Goal: Information Seeking & Learning: Learn about a topic

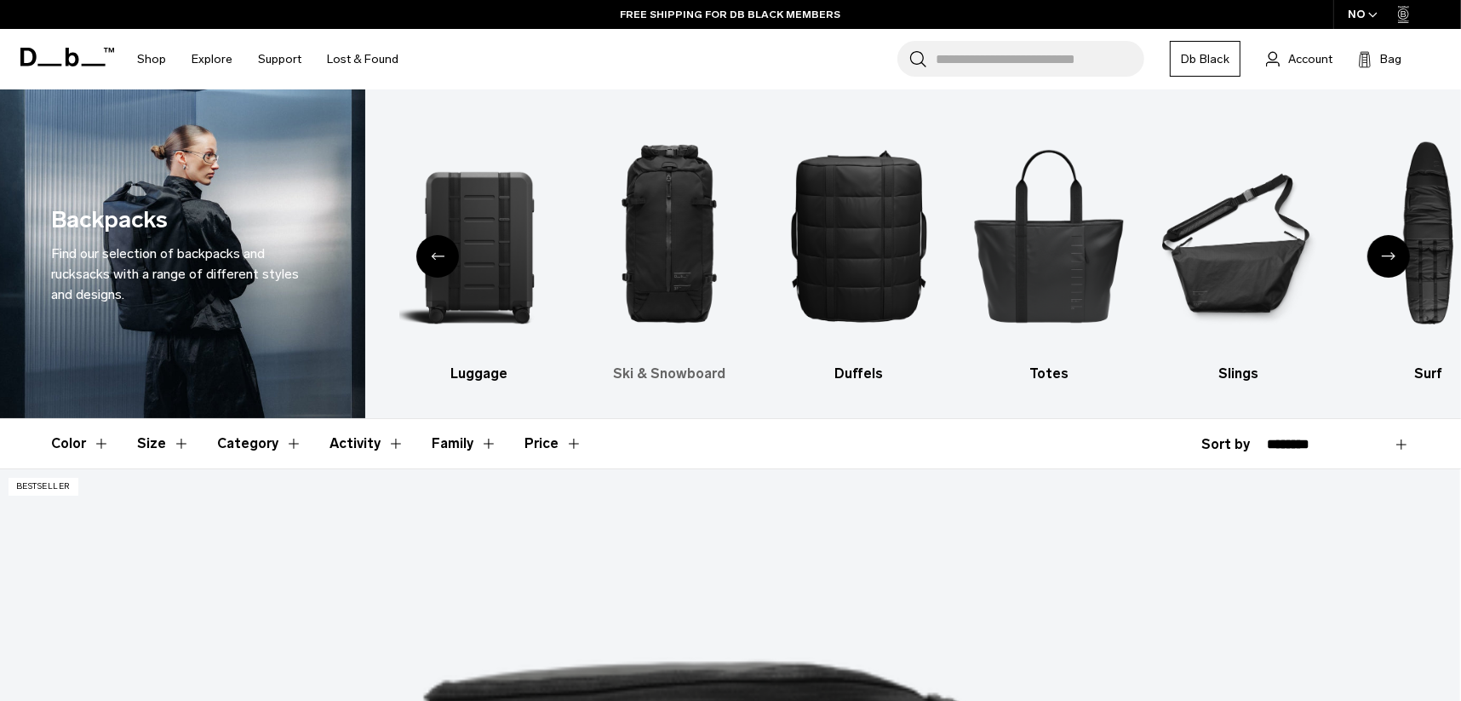
click at [676, 290] on img "3 / 10" at bounding box center [669, 235] width 160 height 240
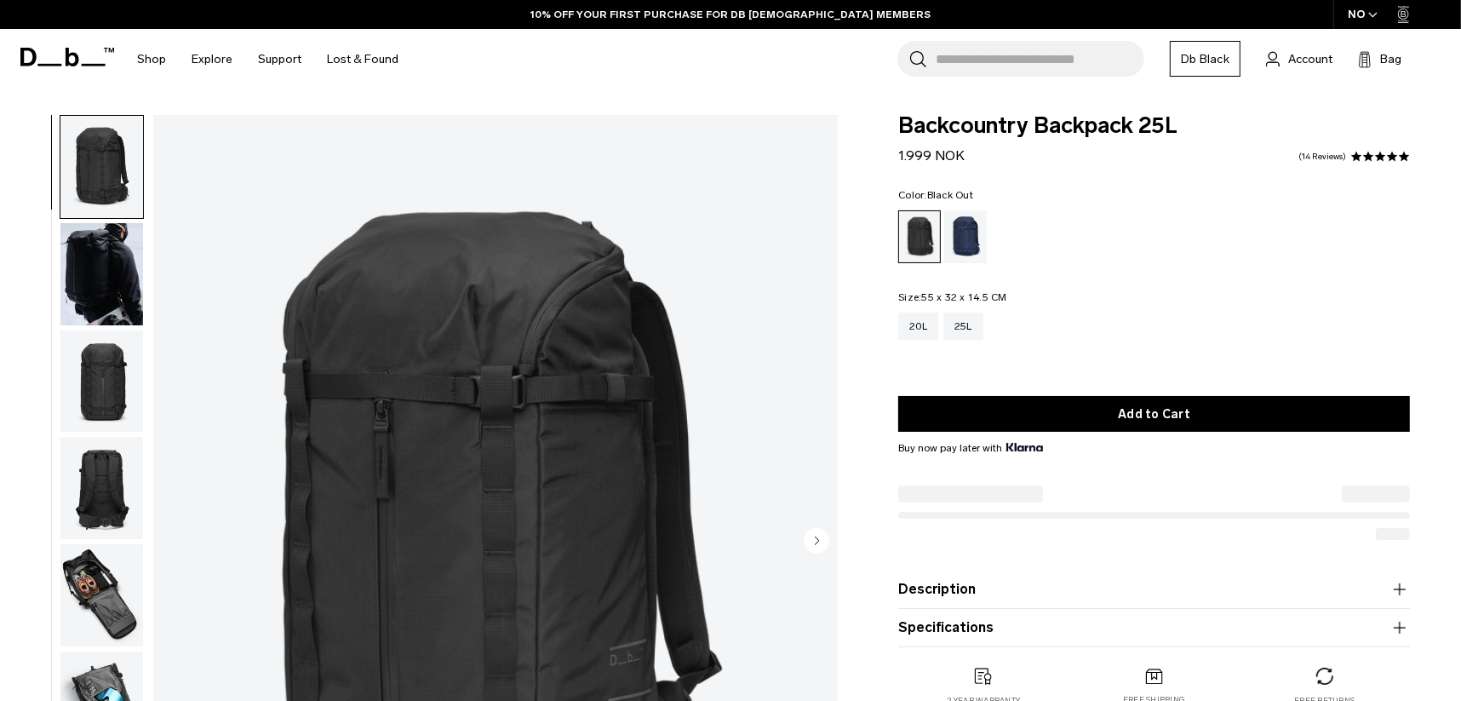
click at [1370, 15] on icon "button" at bounding box center [1372, 15] width 9 height 6
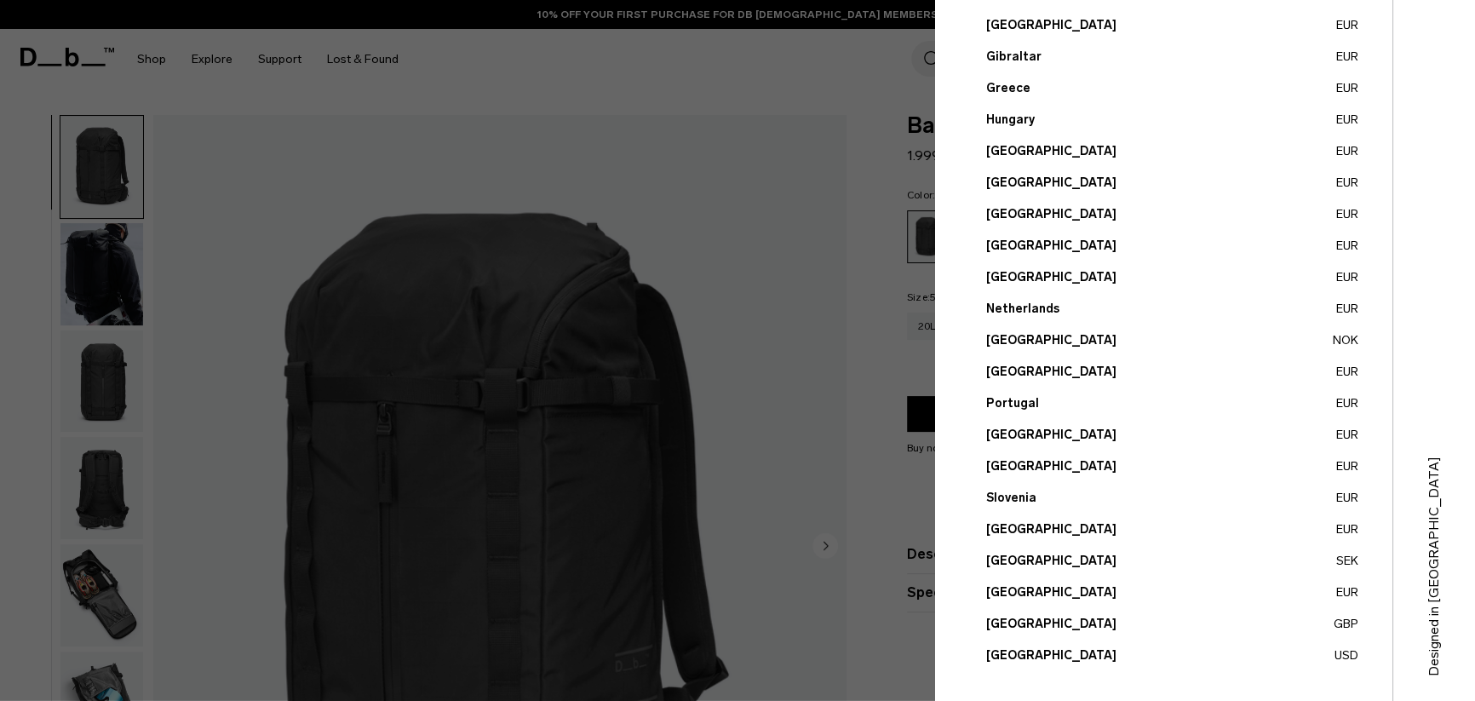
scroll to position [554, 0]
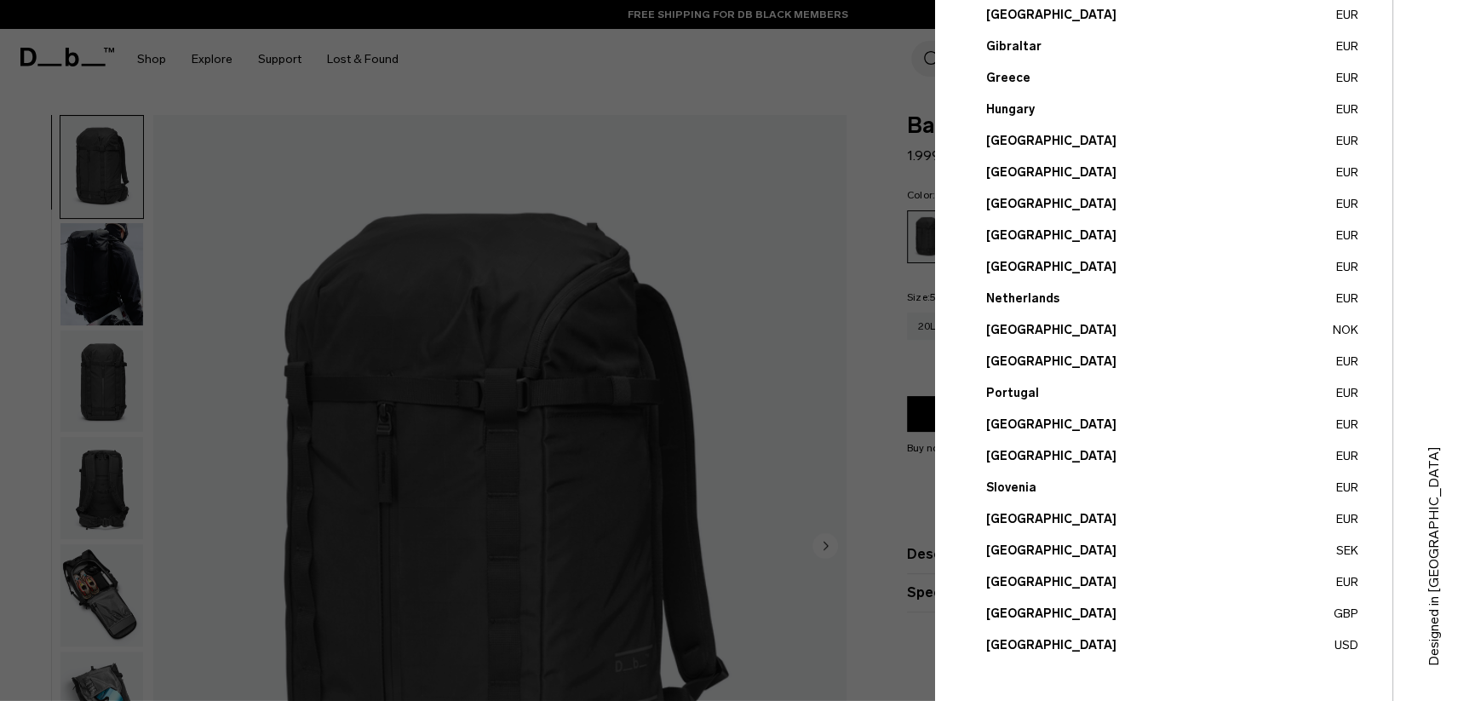
click at [1038, 607] on button "United Kingdom GBP" at bounding box center [1172, 614] width 372 height 18
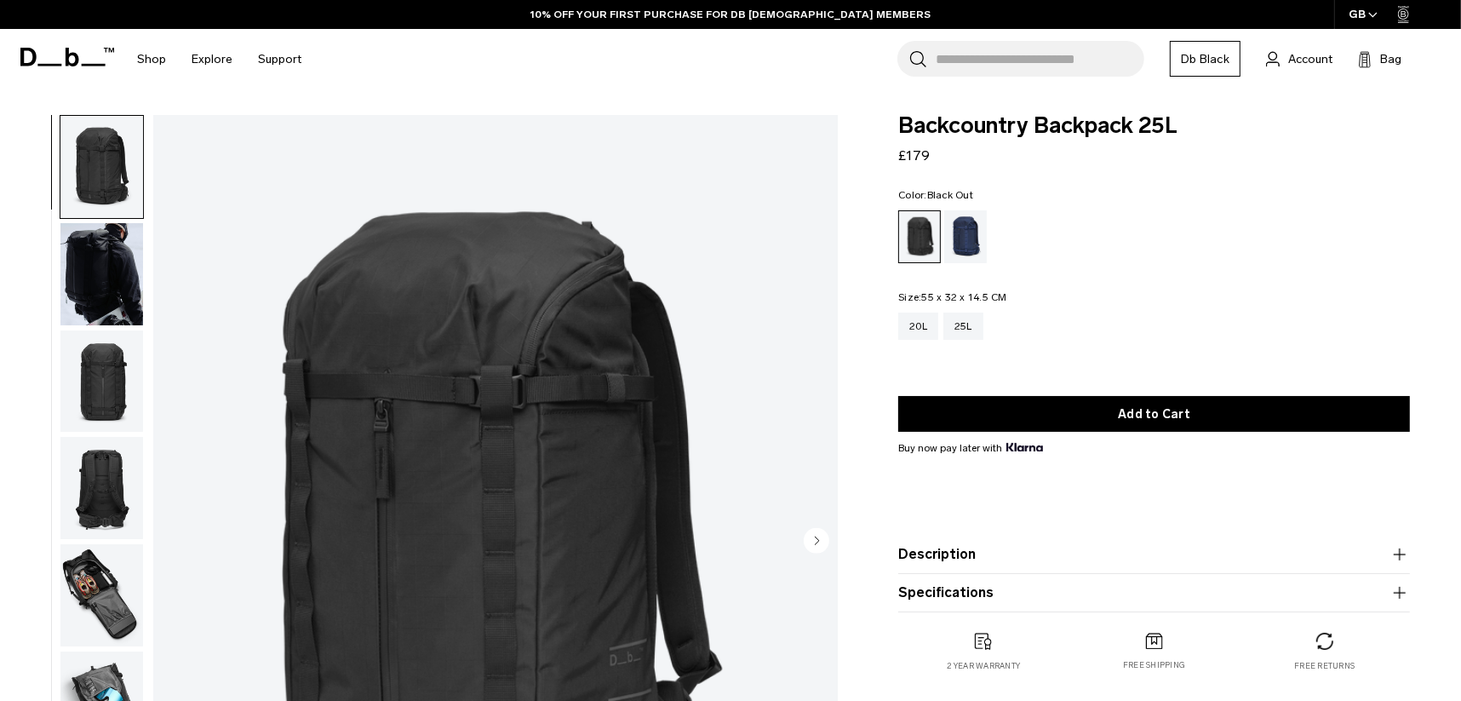
click at [1369, 14] on icon "button" at bounding box center [1372, 15] width 9 height 6
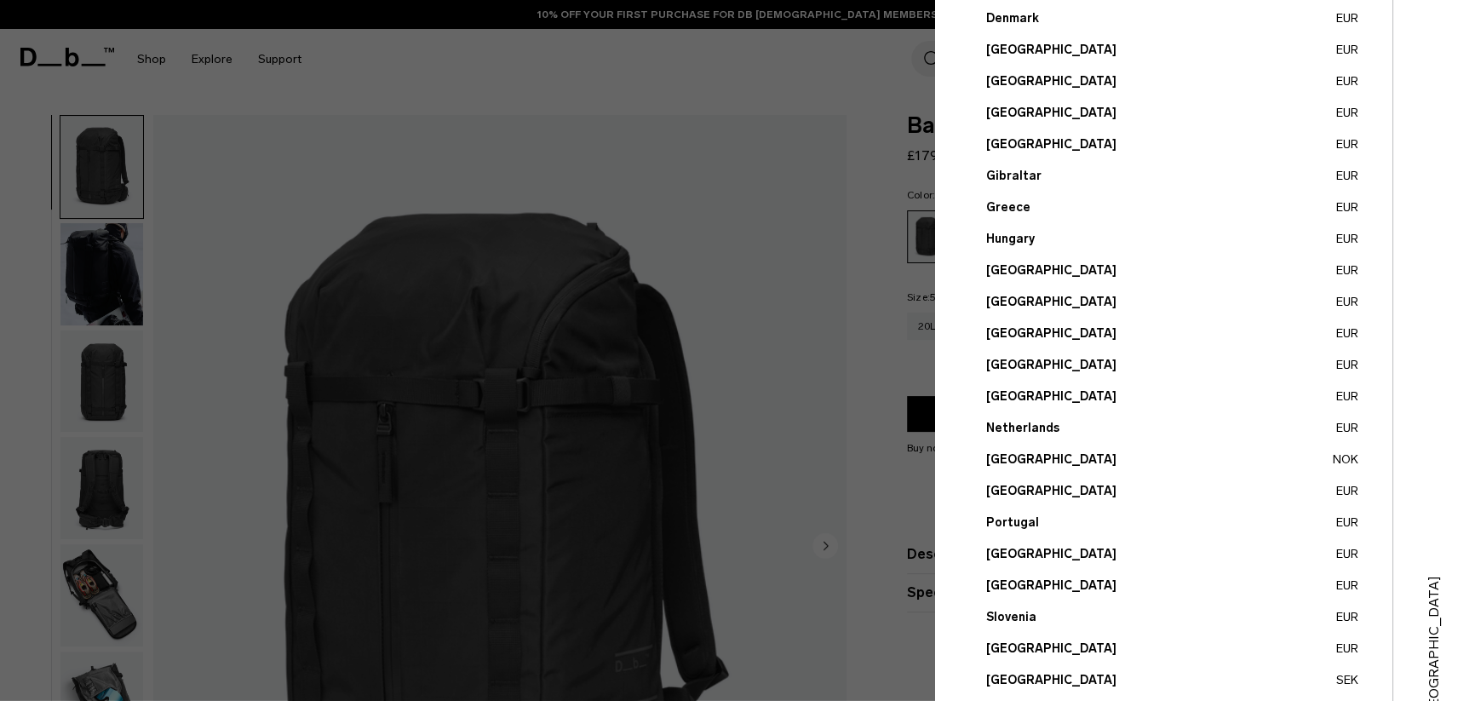
scroll to position [554, 0]
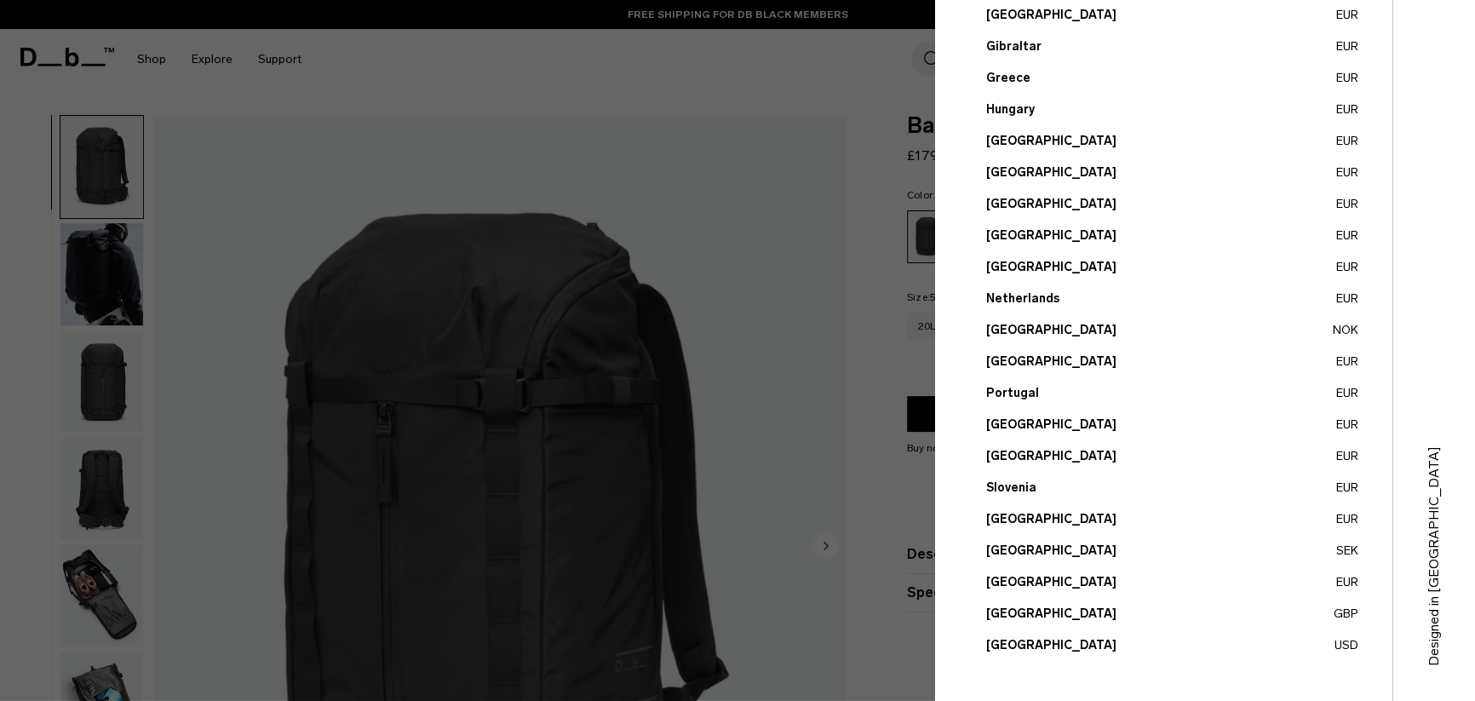
click at [1033, 643] on button "United States USD" at bounding box center [1172, 645] width 372 height 18
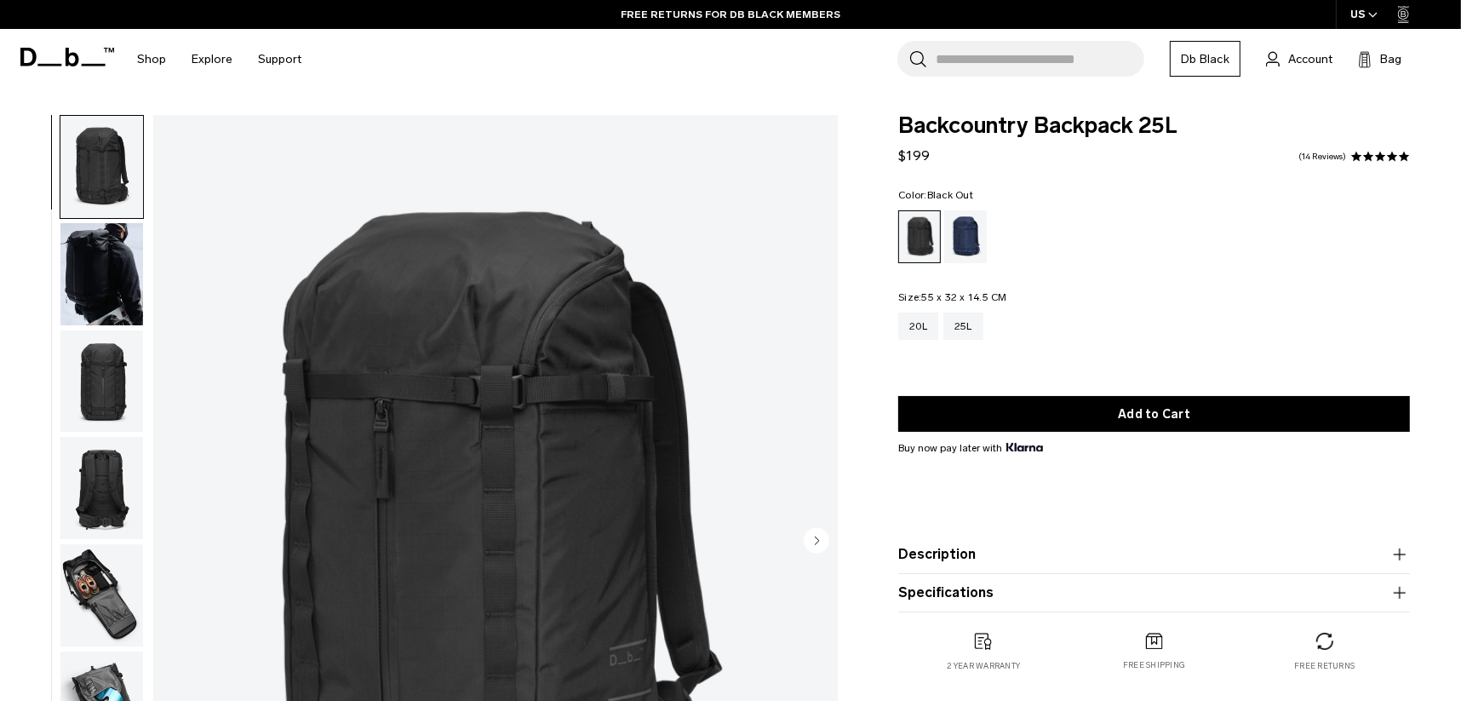
click at [110, 277] on img "button" at bounding box center [101, 274] width 83 height 102
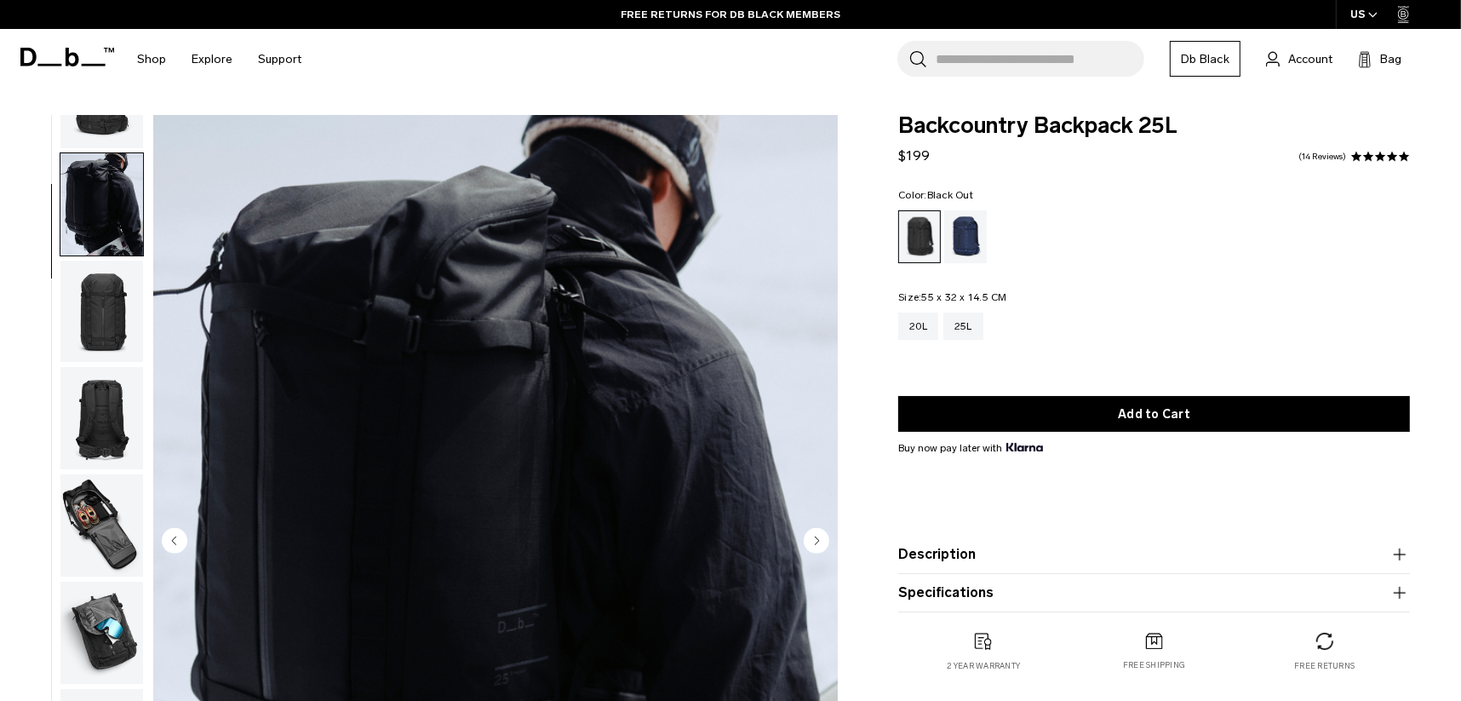
scroll to position [106, 0]
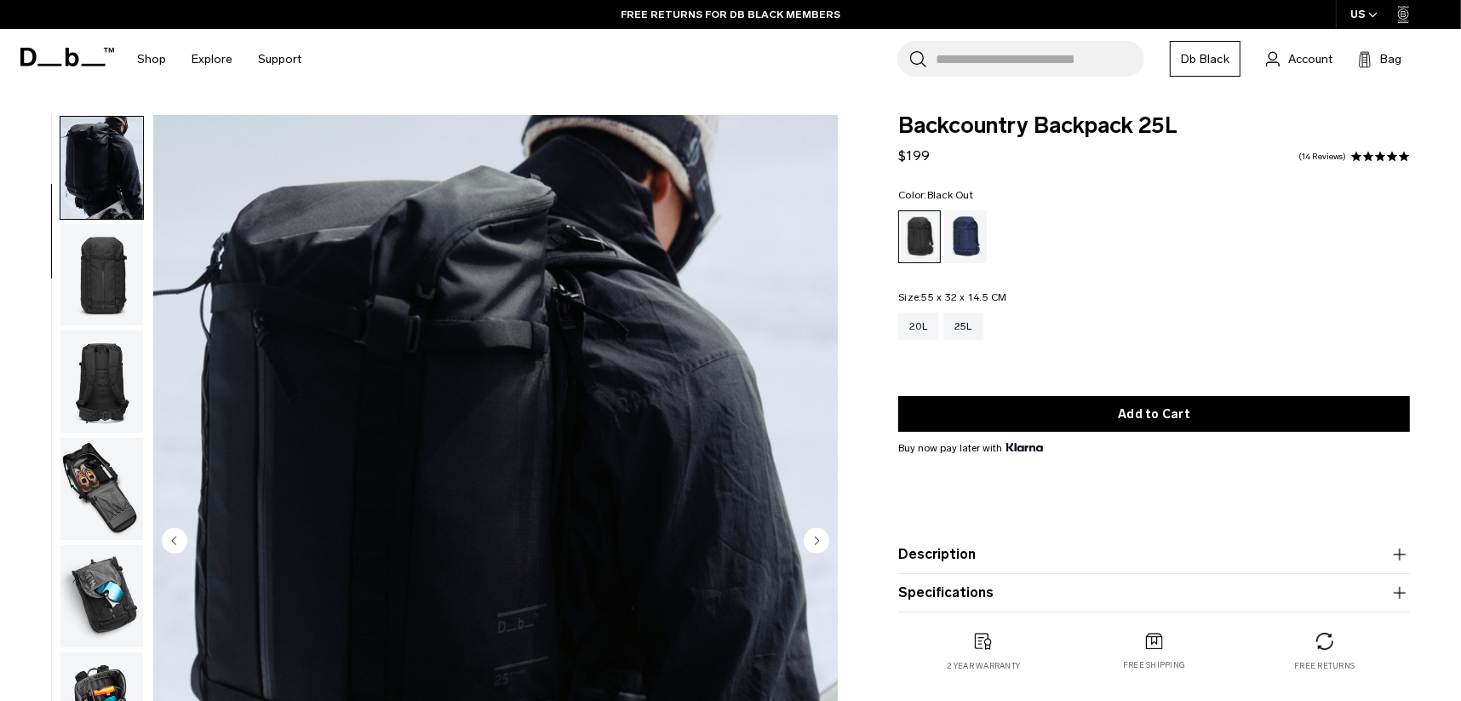
click at [107, 255] on img "button" at bounding box center [101, 275] width 83 height 102
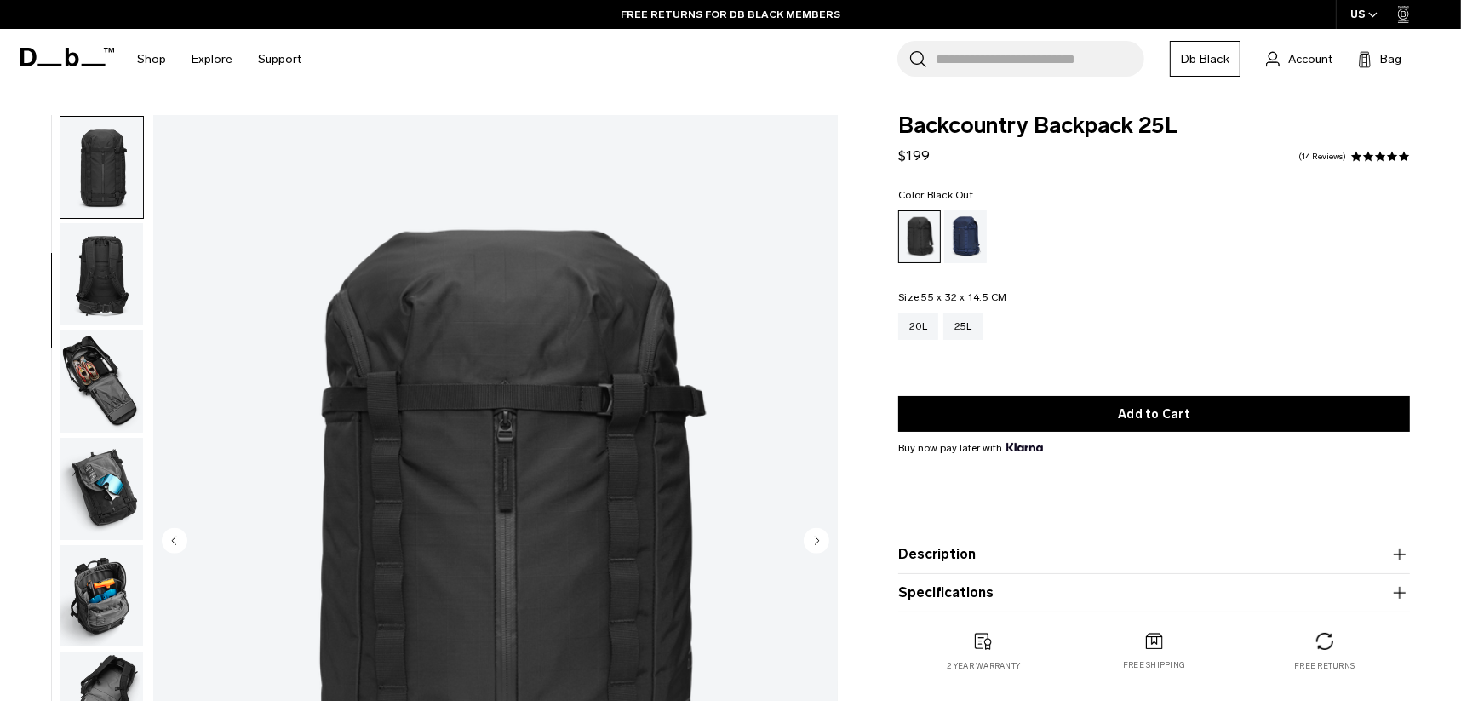
click at [100, 354] on img "button" at bounding box center [101, 381] width 83 height 102
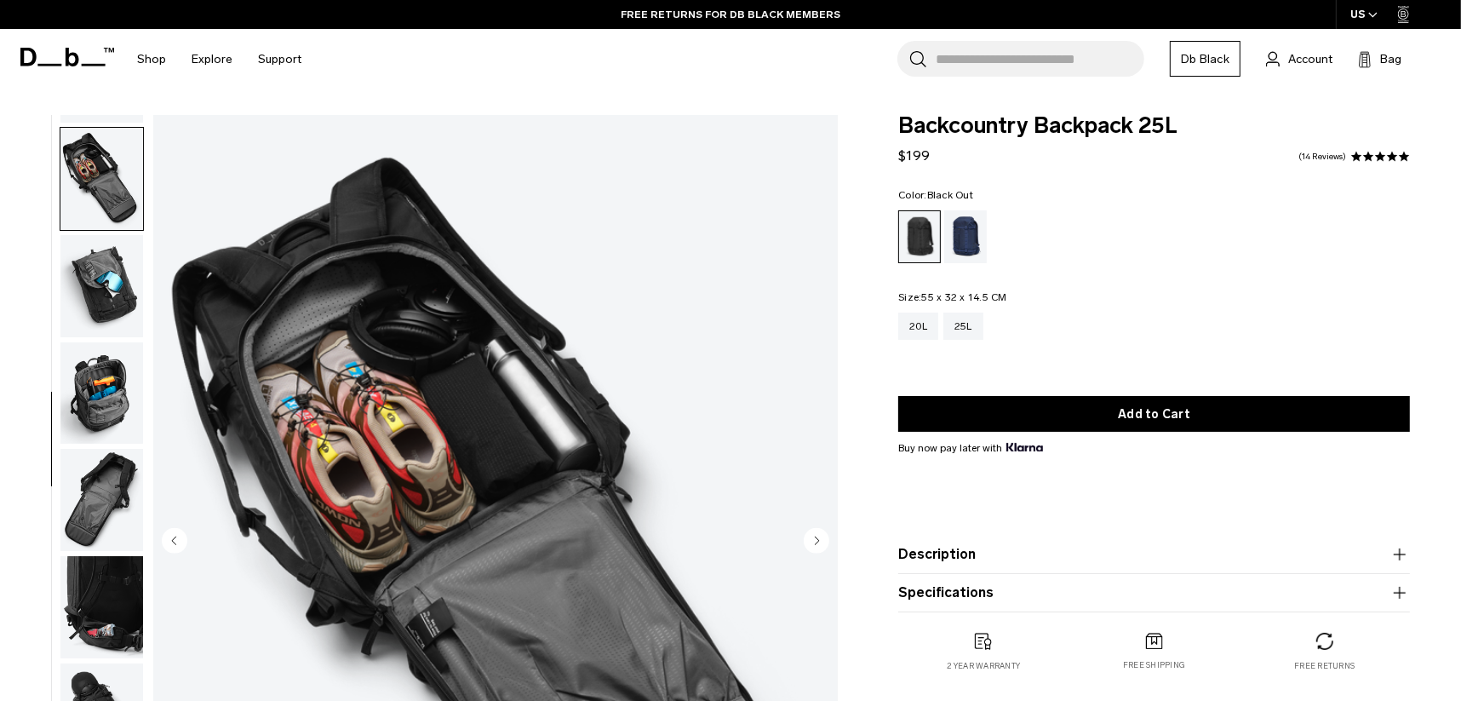
scroll to position [427, 0]
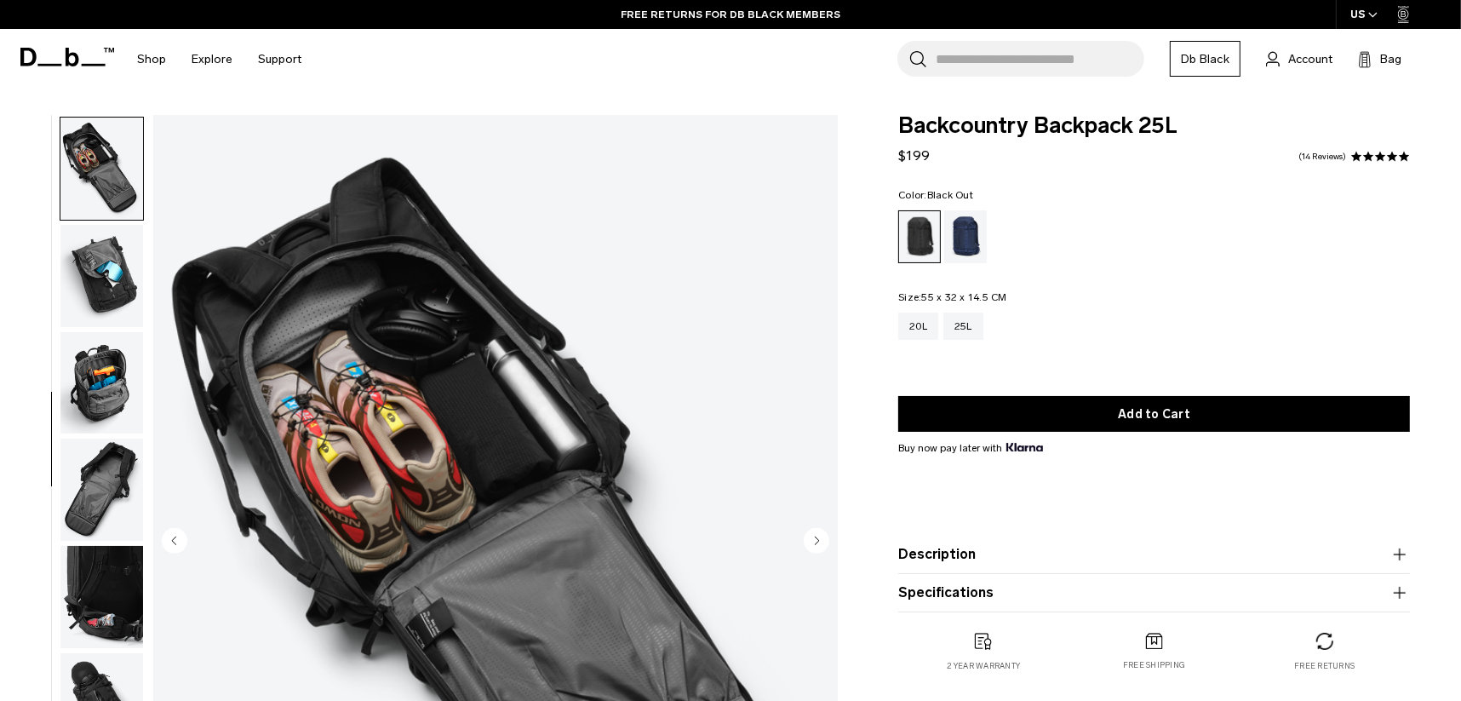
click at [91, 296] on img "button" at bounding box center [101, 276] width 83 height 102
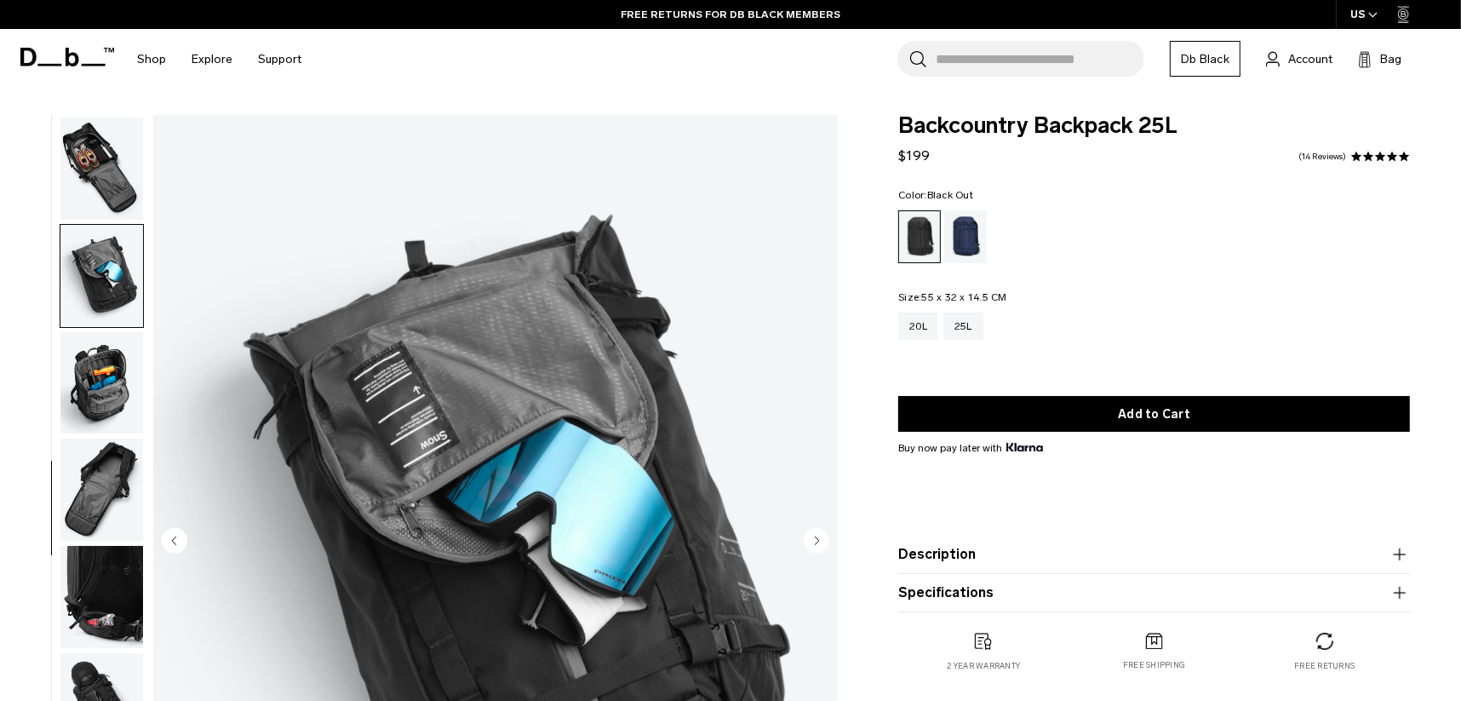
click at [101, 365] on img "button" at bounding box center [101, 383] width 83 height 102
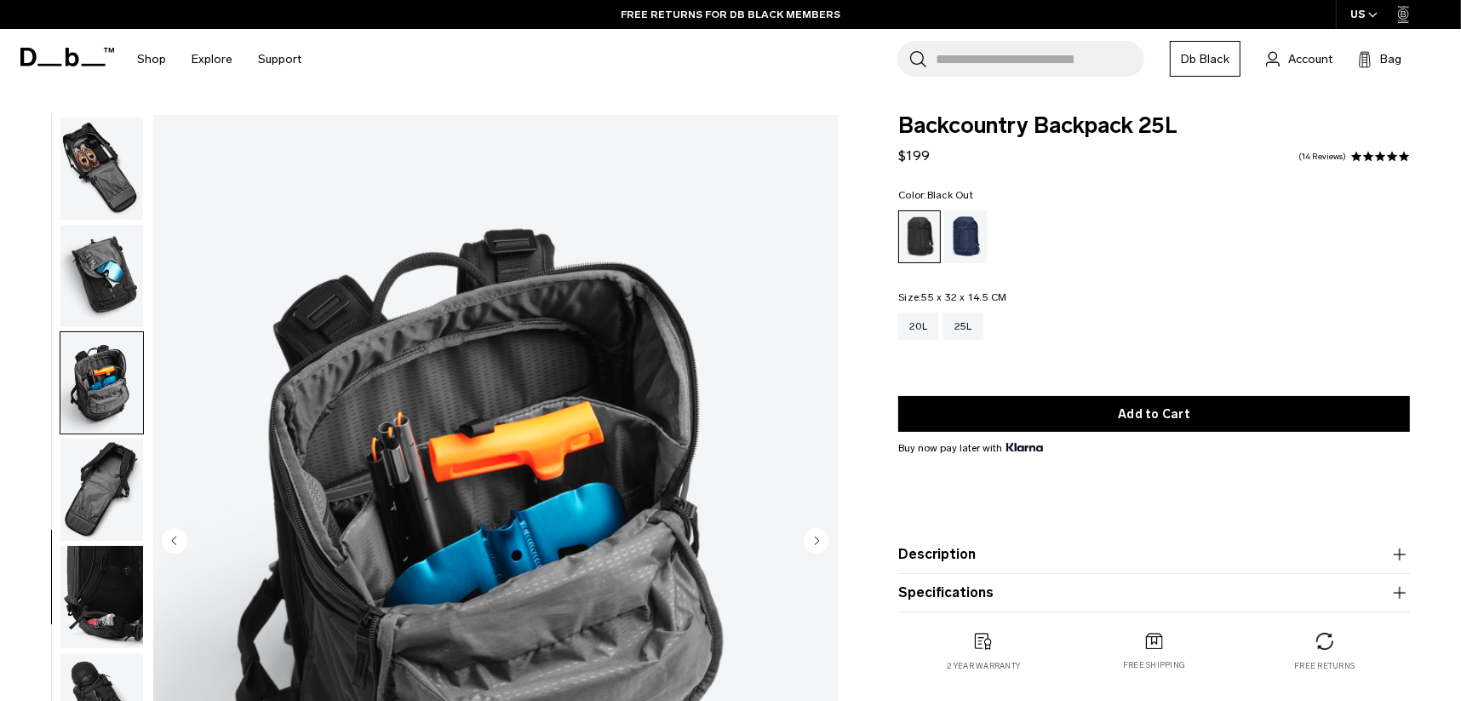
click at [90, 500] on img "button" at bounding box center [101, 490] width 83 height 102
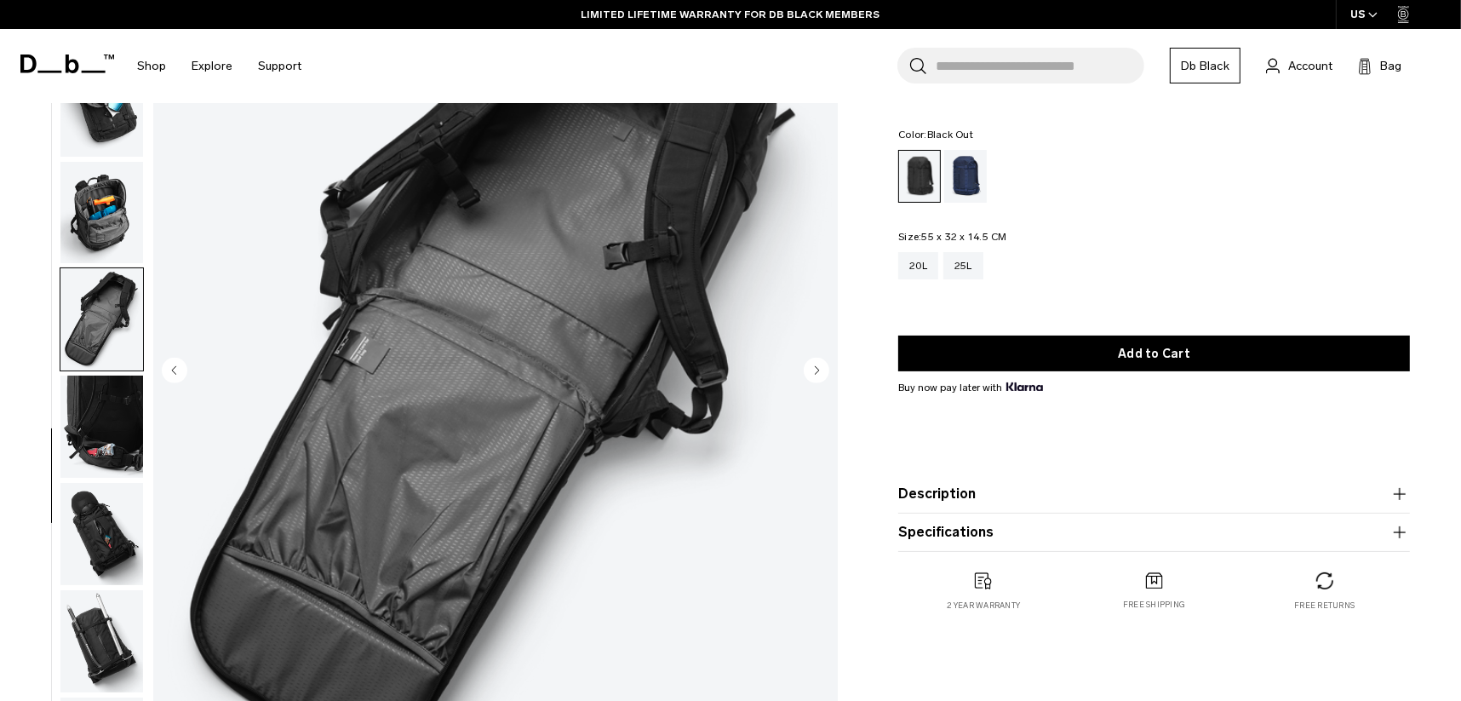
click at [101, 427] on img "button" at bounding box center [101, 427] width 83 height 102
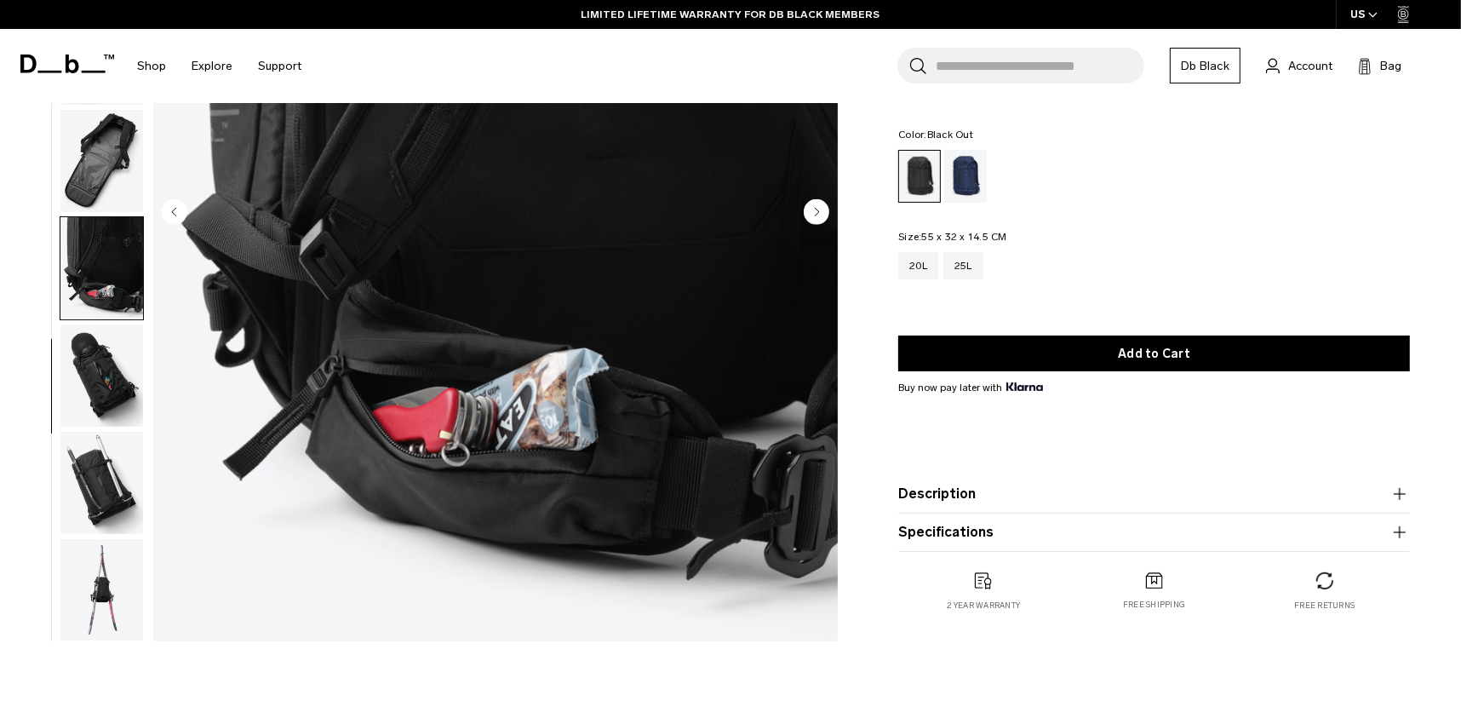
scroll to position [341, 0]
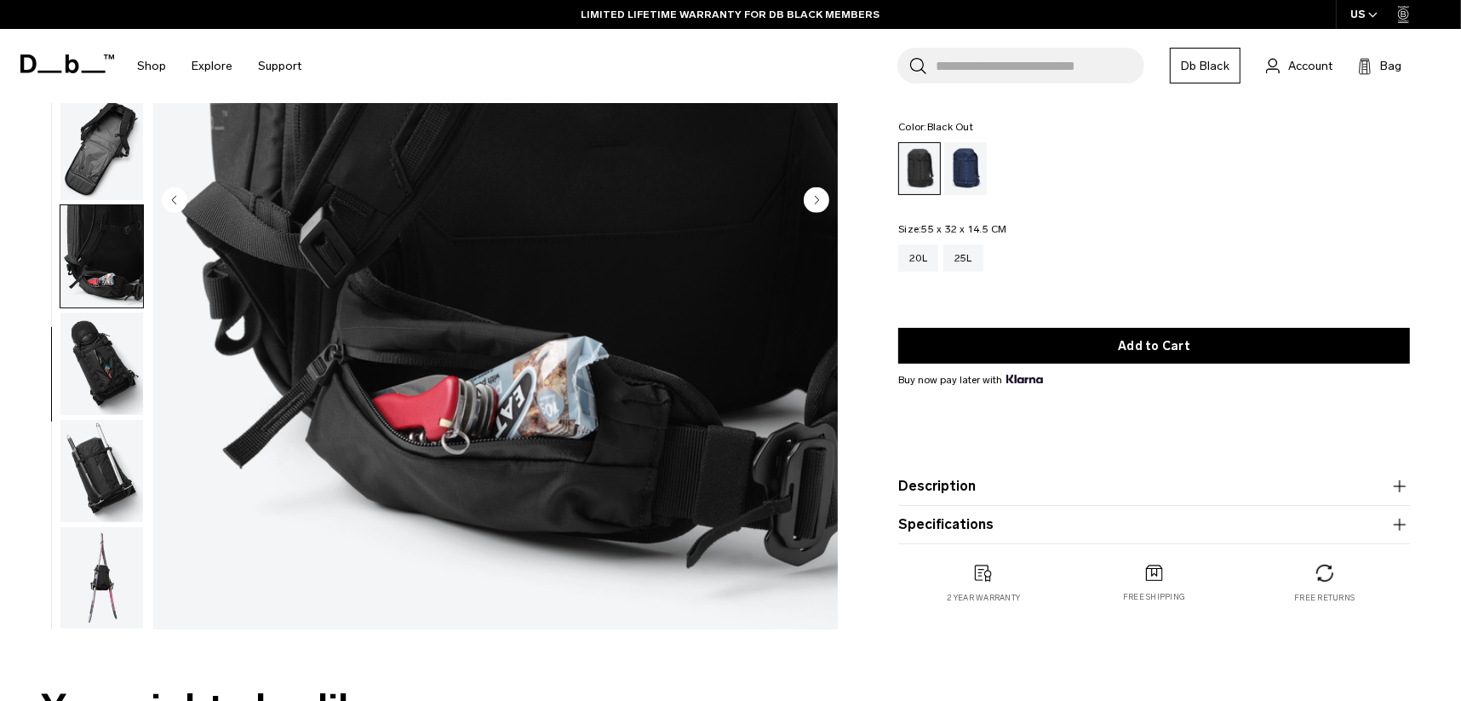
click at [112, 385] on img "button" at bounding box center [101, 364] width 83 height 102
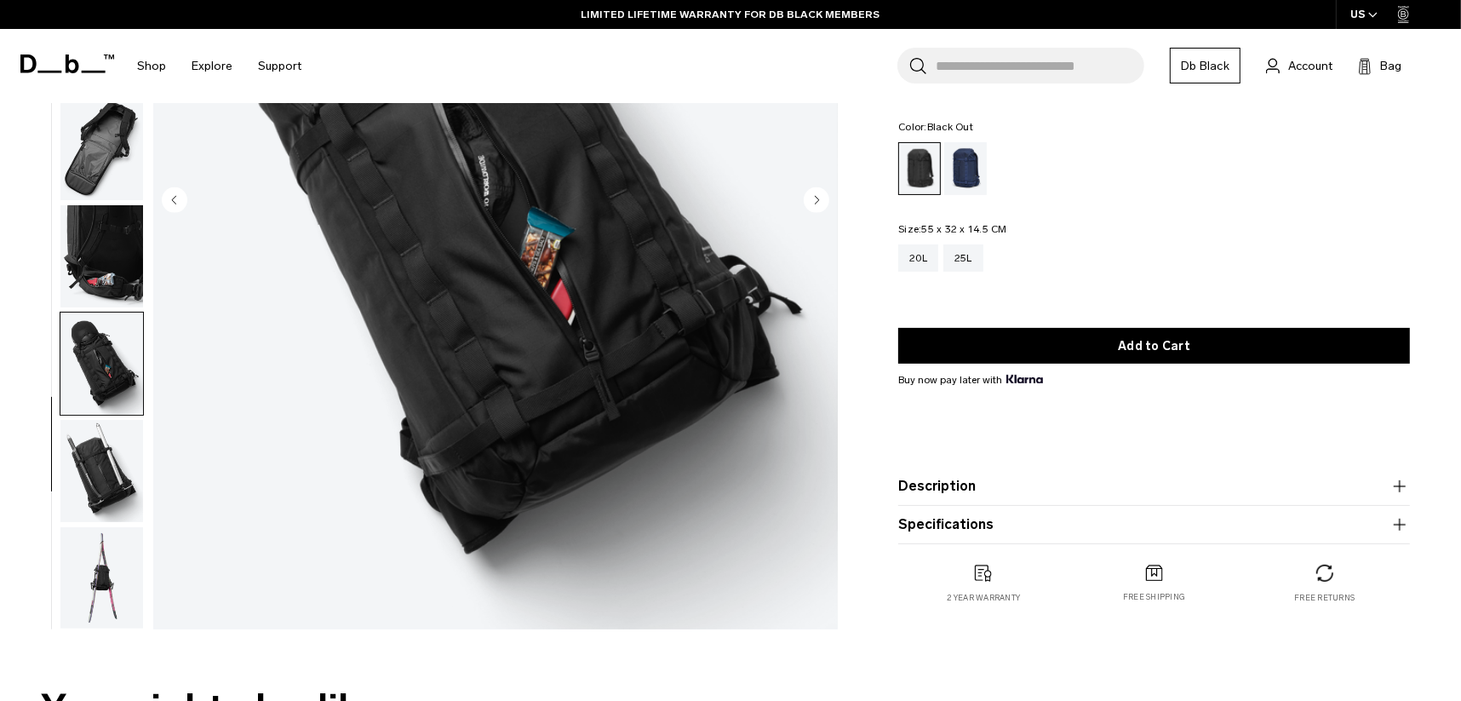
click at [108, 467] on img "button" at bounding box center [101, 471] width 83 height 102
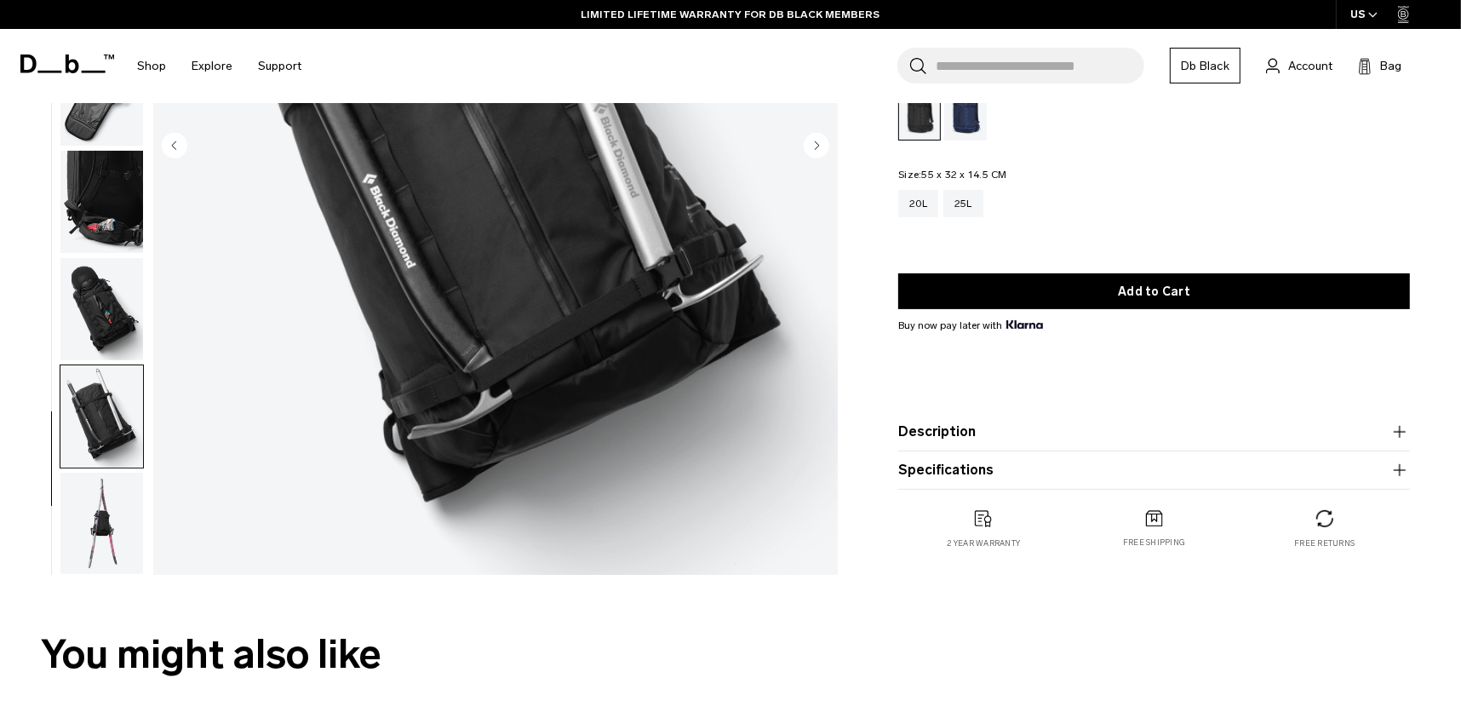
scroll to position [425, 0]
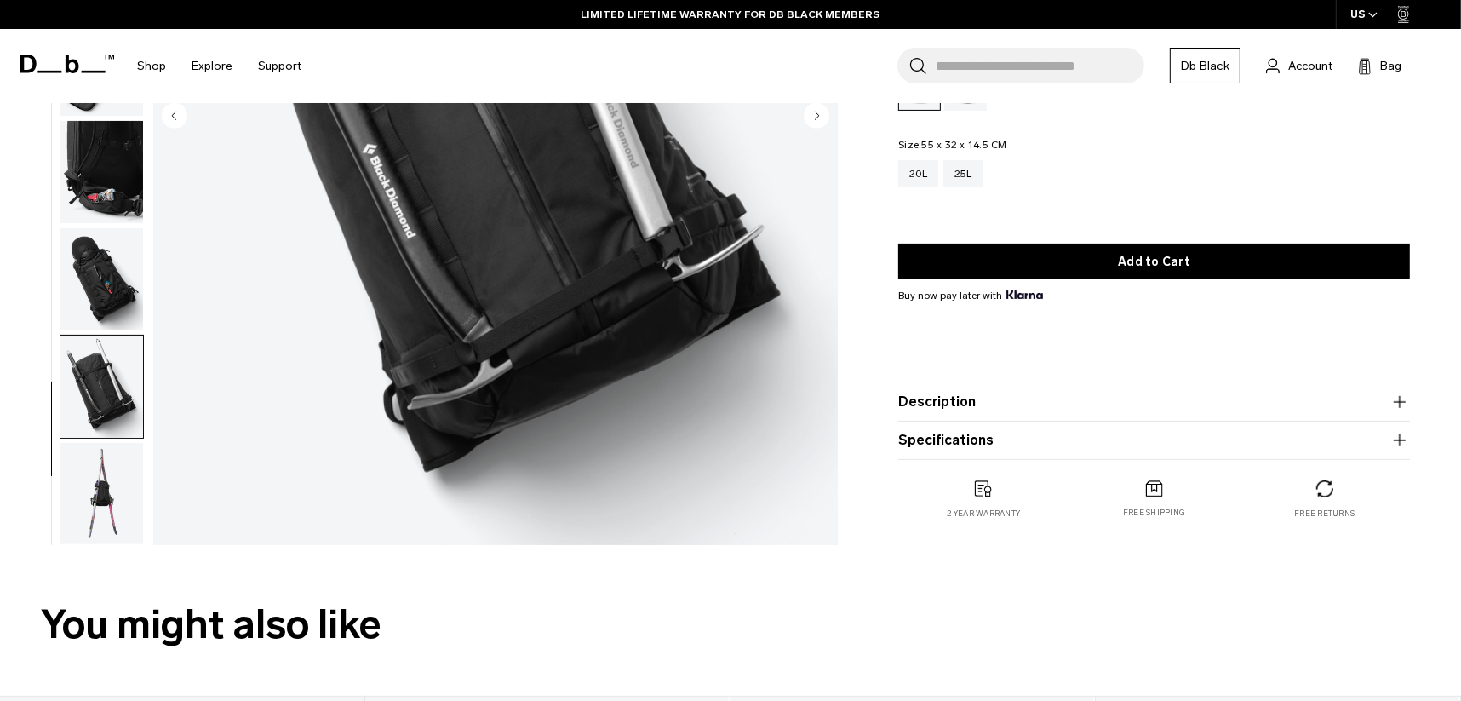
click at [114, 487] on img "button" at bounding box center [101, 494] width 83 height 102
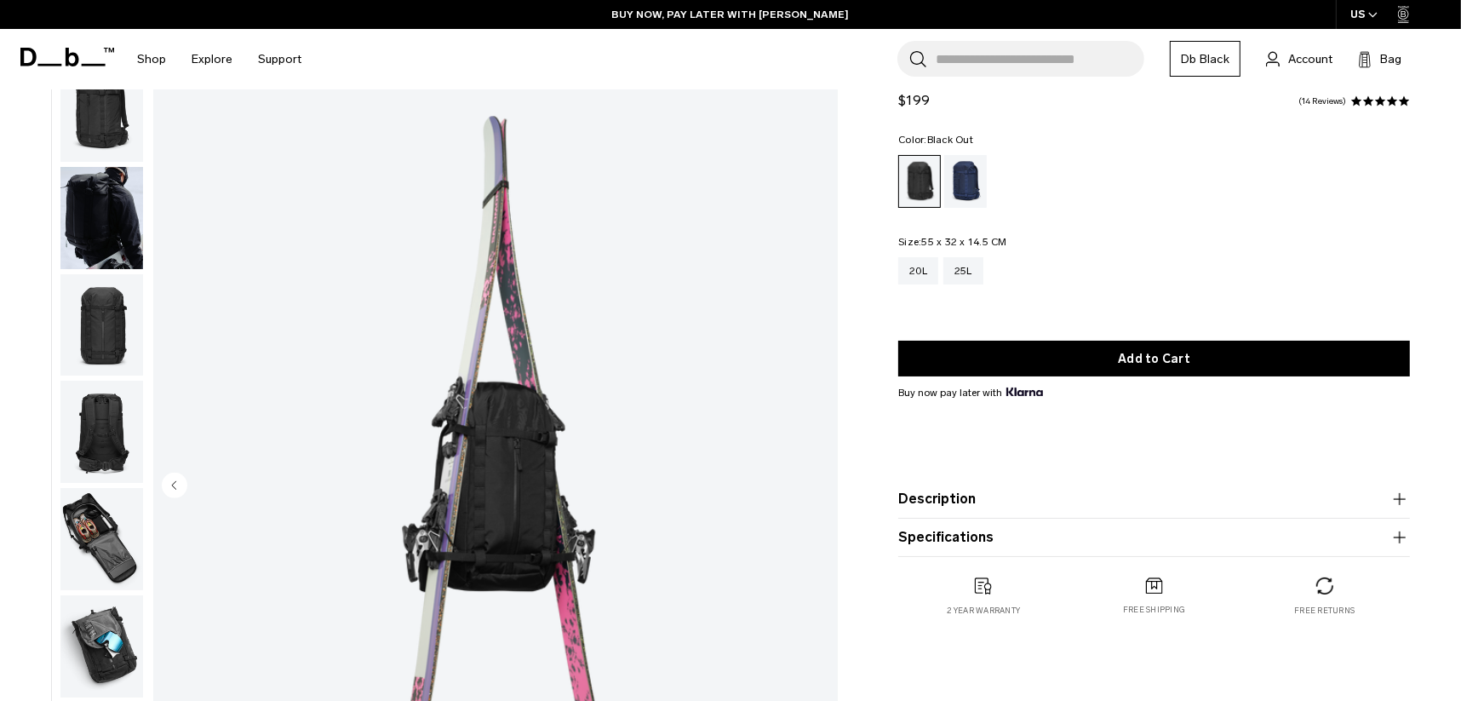
scroll to position [84, 0]
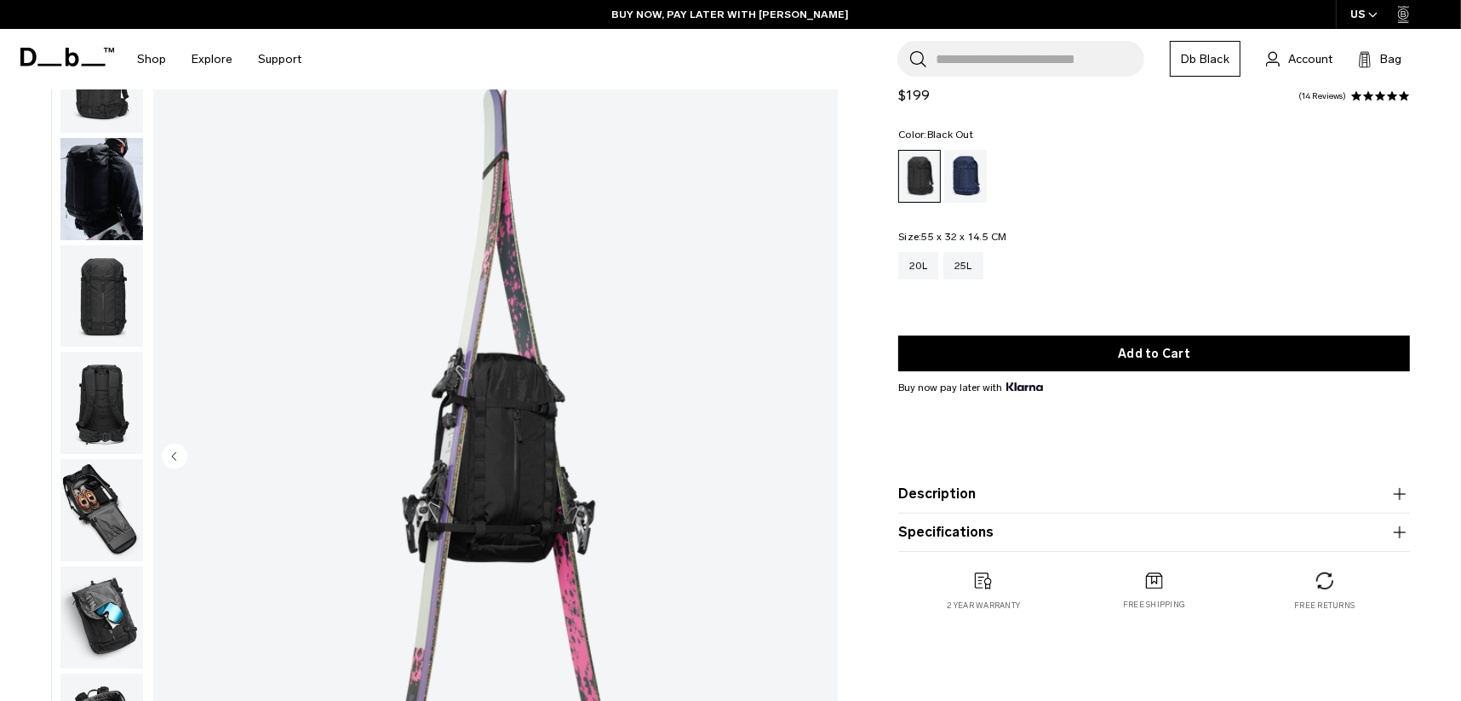
click at [95, 409] on img "button" at bounding box center [101, 403] width 83 height 102
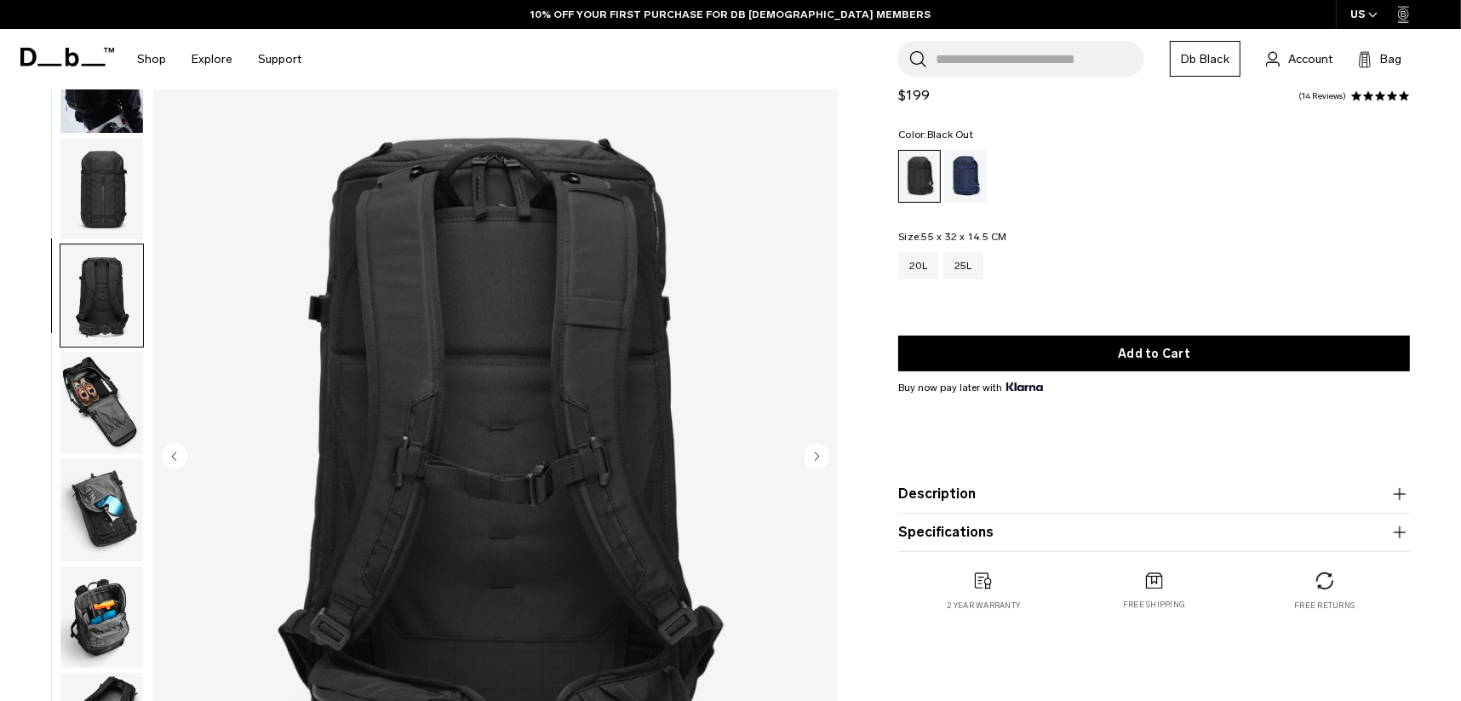
scroll to position [0, 0]
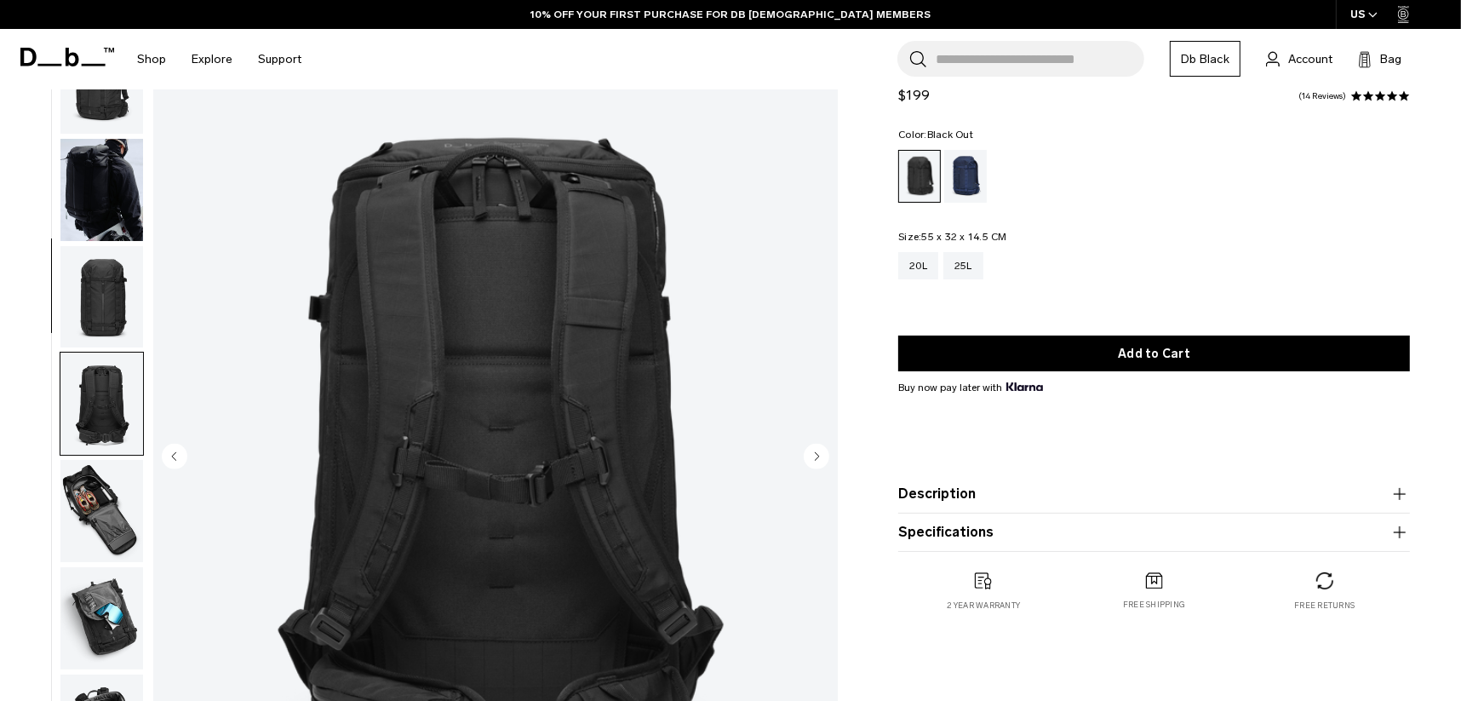
click at [95, 278] on img "button" at bounding box center [101, 297] width 83 height 102
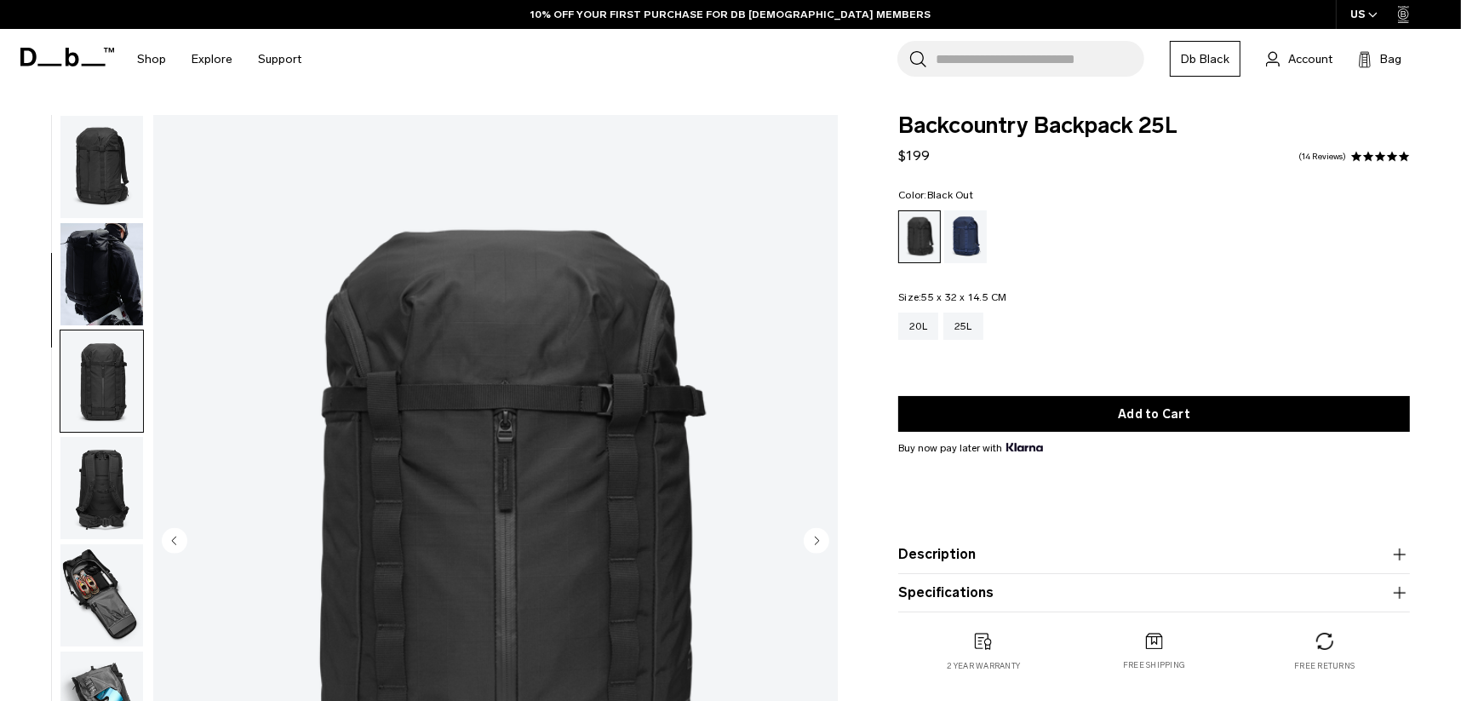
click at [102, 157] on img "button" at bounding box center [101, 167] width 83 height 102
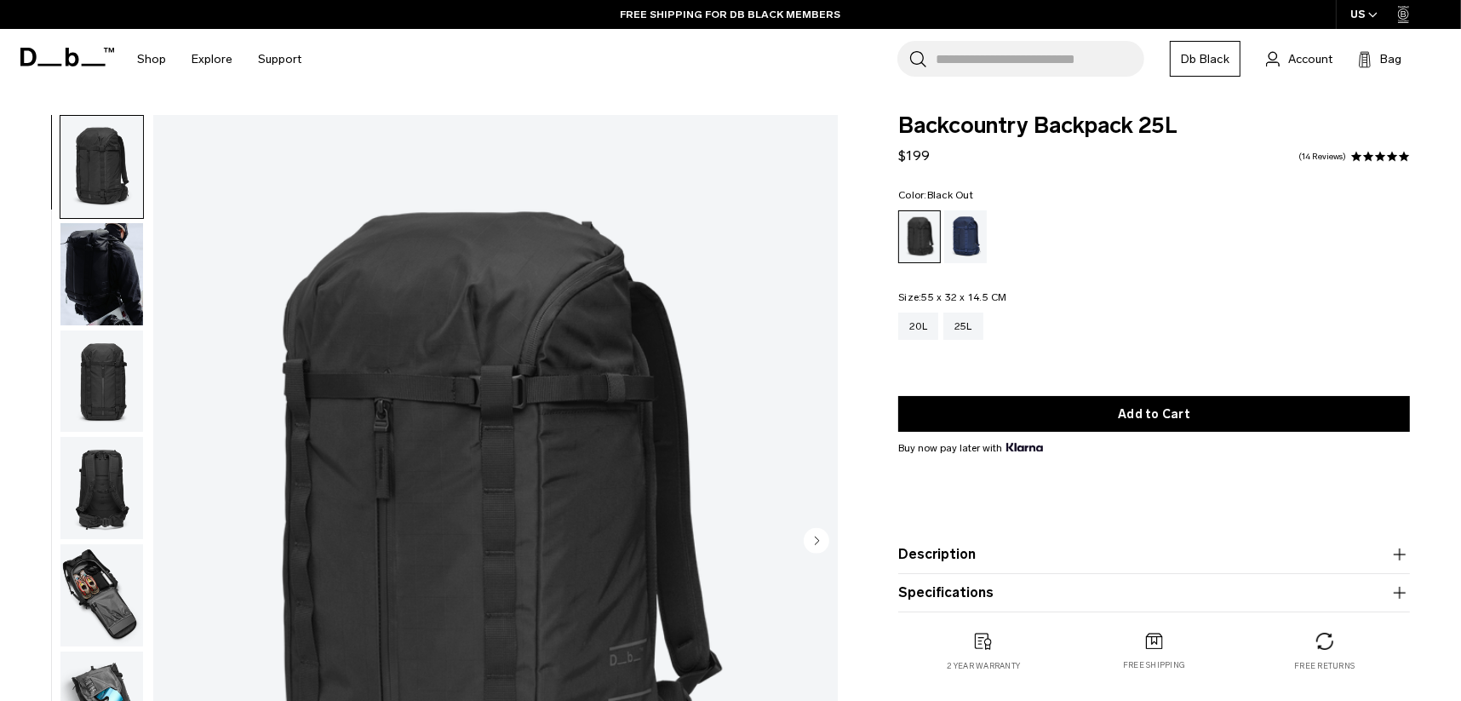
click at [1128, 554] on button "Description" at bounding box center [1154, 554] width 512 height 20
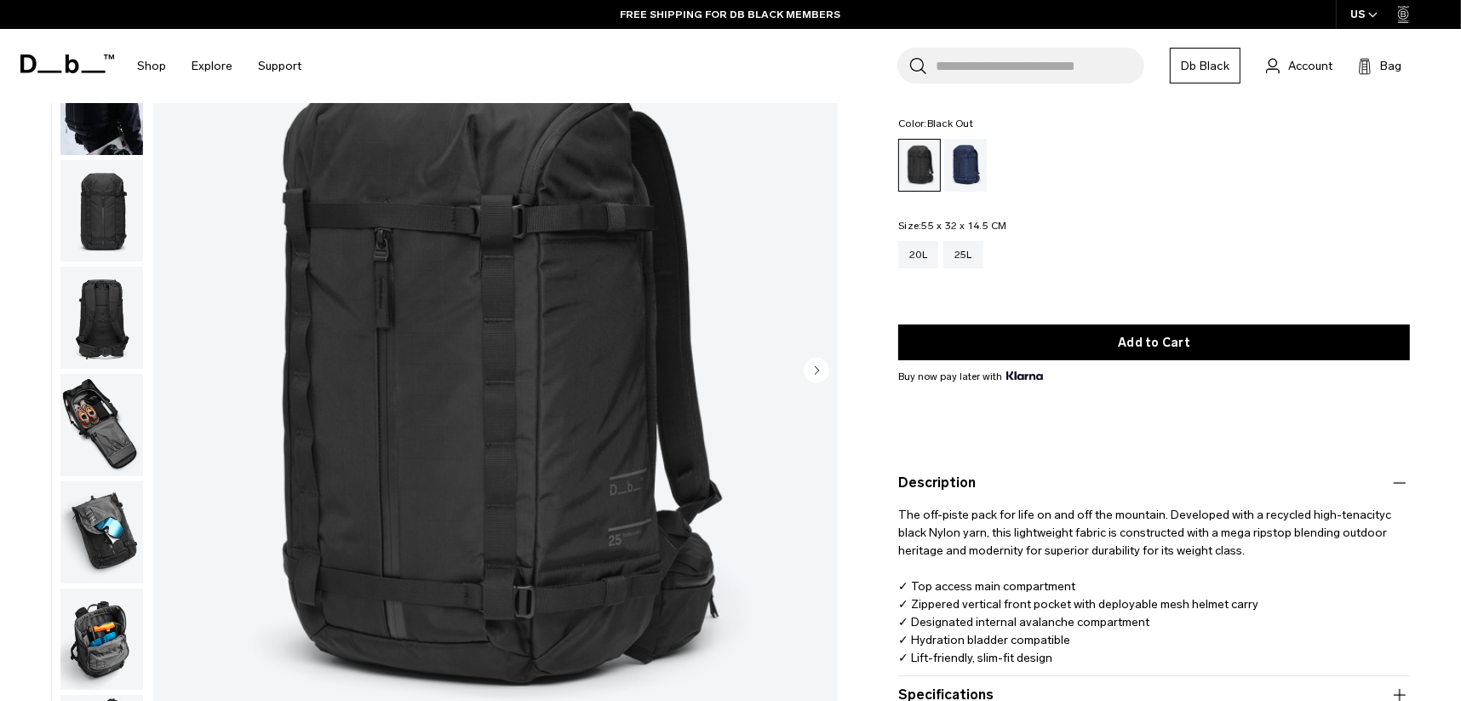
scroll to position [341, 0]
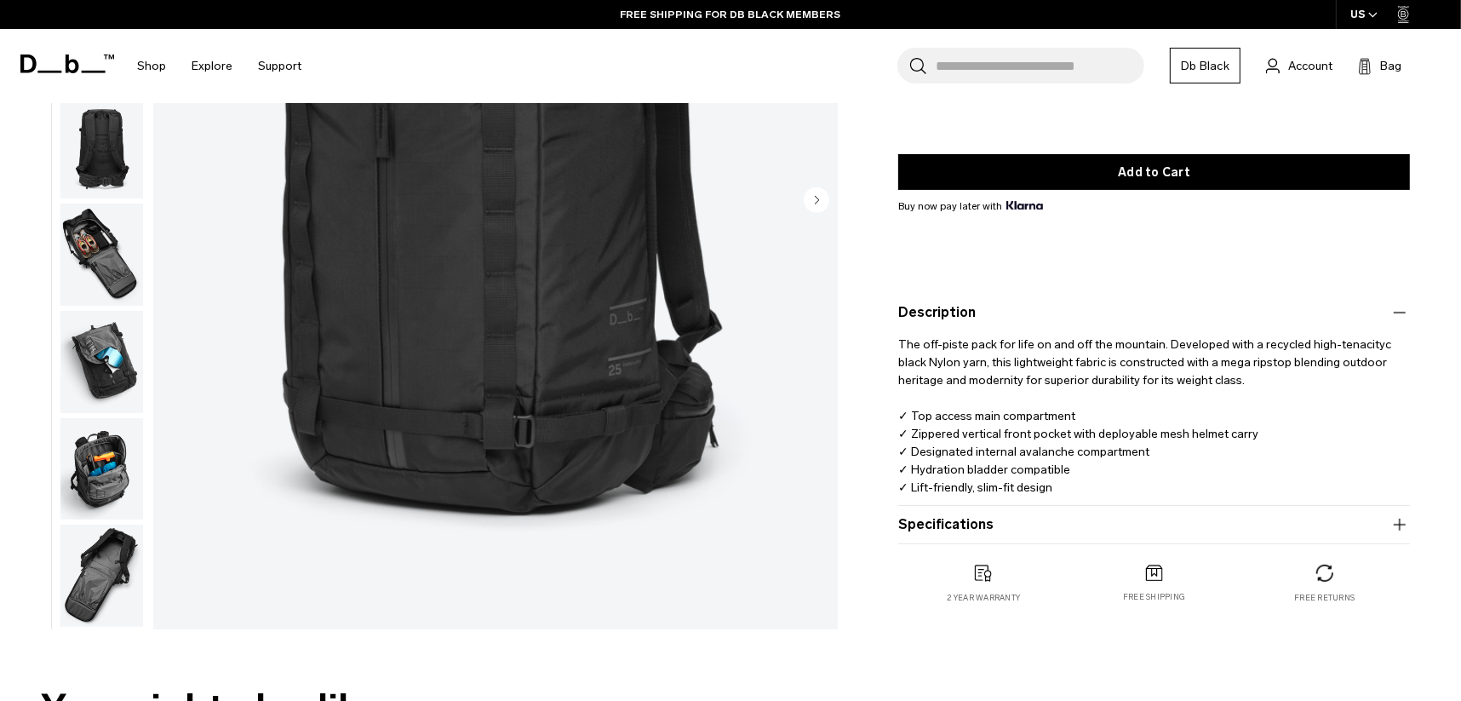
click at [1061, 527] on button "Specifications" at bounding box center [1154, 524] width 512 height 20
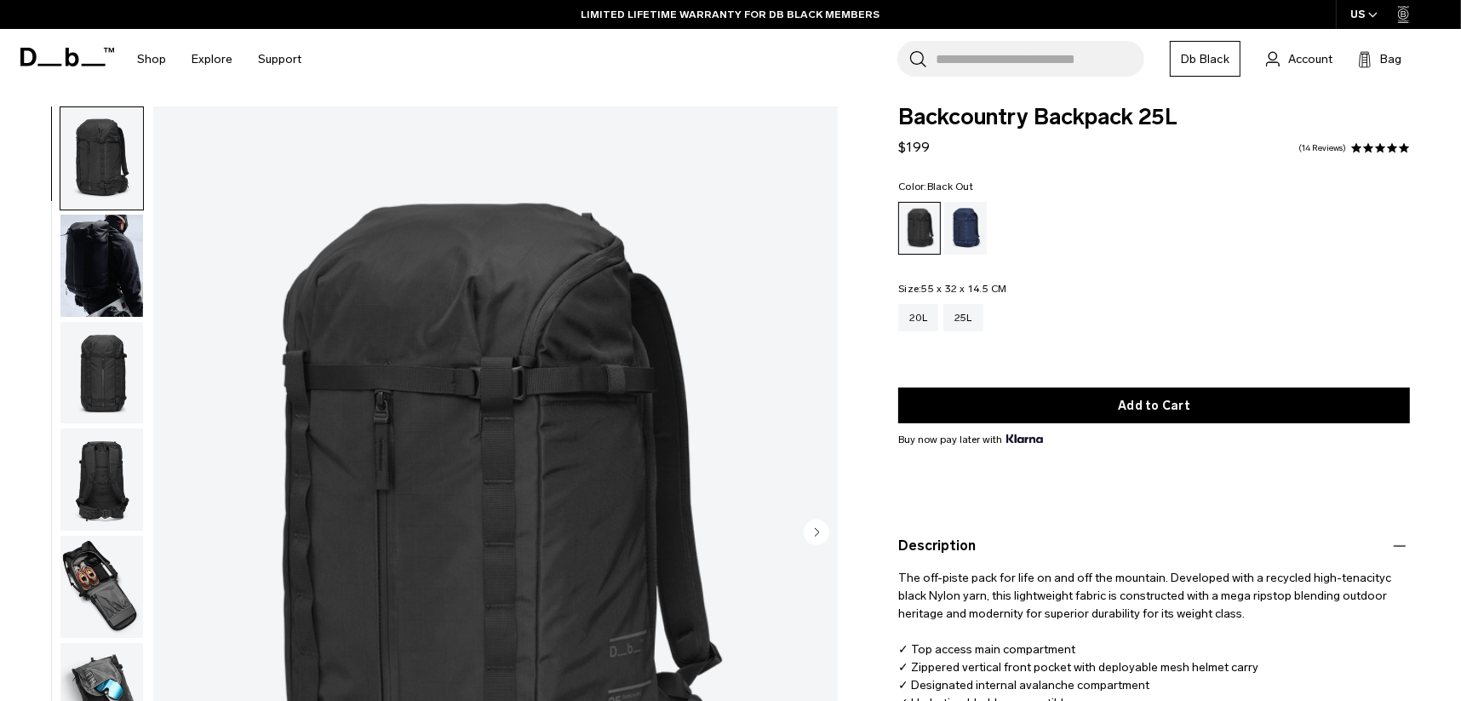
scroll to position [0, 0]
